Goal: Task Accomplishment & Management: Use online tool/utility

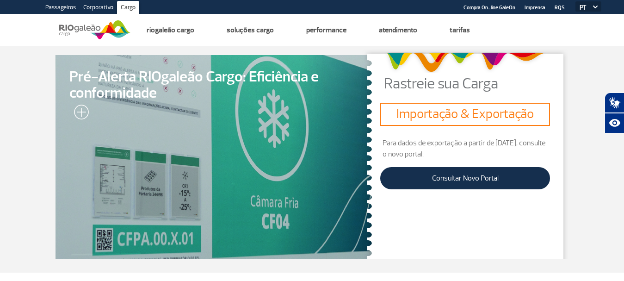
click at [576, 50] on section "Pré-Alerta RIOgaleão Cargo: Eficiência e conformidade Rastreie sua Carga Import…" at bounding box center [312, 159] width 624 height 227
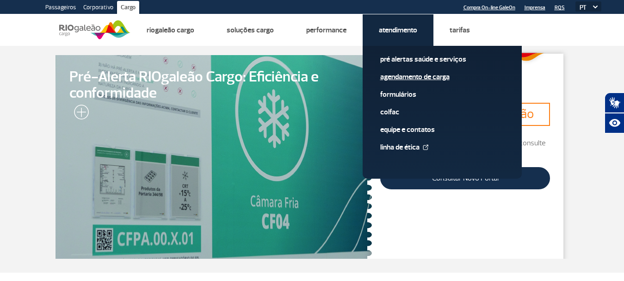
click at [412, 79] on link "Agendamento de Carga" at bounding box center [442, 77] width 124 height 10
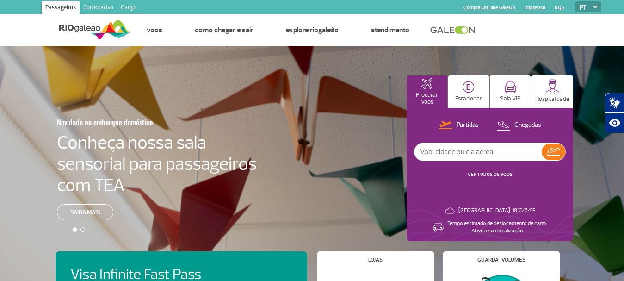
click at [129, 8] on link "Cargo" at bounding box center [128, 8] width 22 height 15
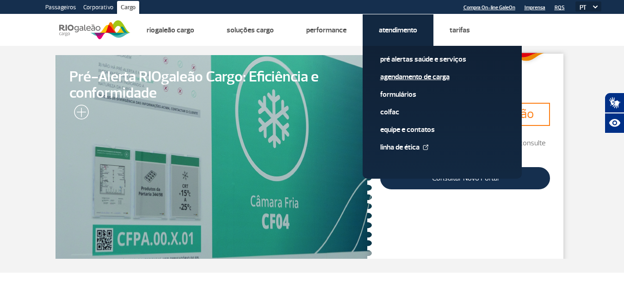
click at [420, 75] on link "Agendamento de Carga" at bounding box center [442, 77] width 124 height 10
